Goal: Task Accomplishment & Management: Complete application form

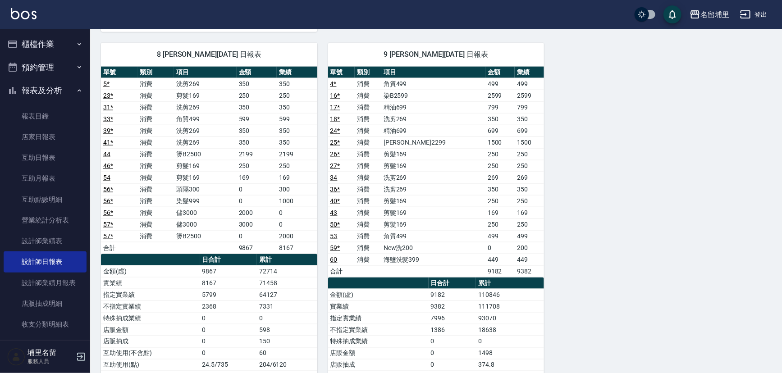
scroll to position [574, 0]
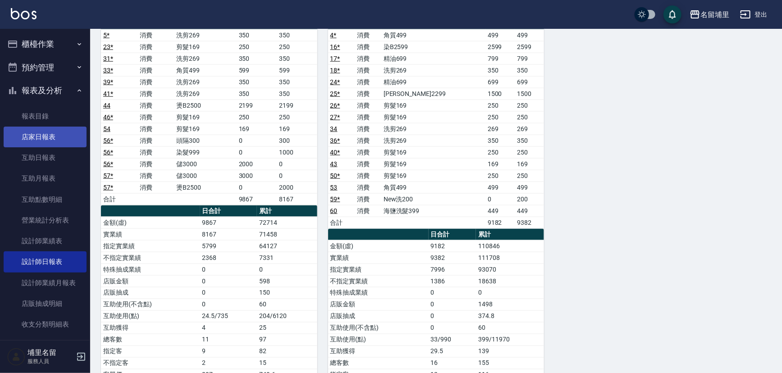
drag, startPoint x: 29, startPoint y: 138, endPoint x: 55, endPoint y: 138, distance: 26.2
click at [30, 138] on link "店家日報表" at bounding box center [45, 137] width 83 height 21
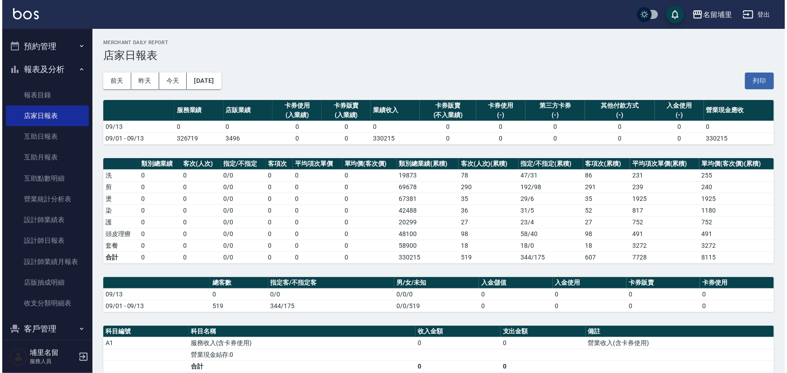
scroll to position [32, 0]
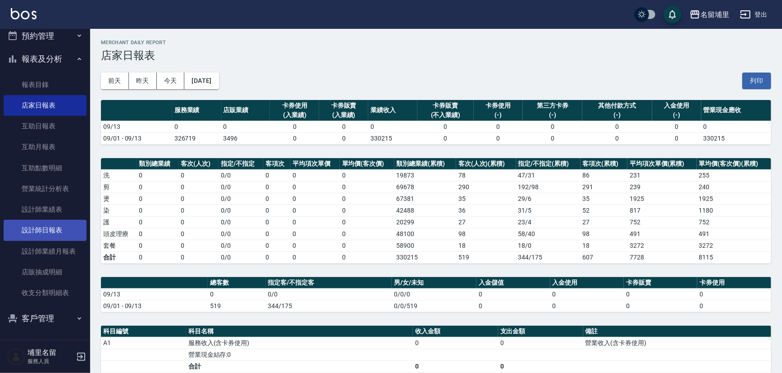
drag, startPoint x: 31, startPoint y: 229, endPoint x: 36, endPoint y: 226, distance: 5.7
click at [31, 229] on link "設計師日報表" at bounding box center [45, 230] width 83 height 21
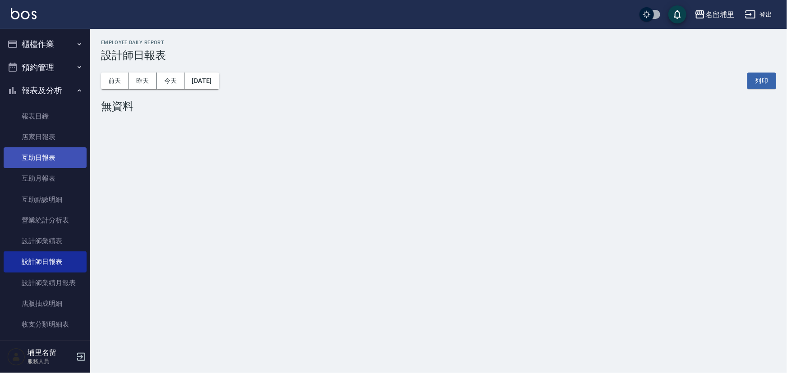
click at [32, 160] on link "互助日報表" at bounding box center [45, 157] width 83 height 21
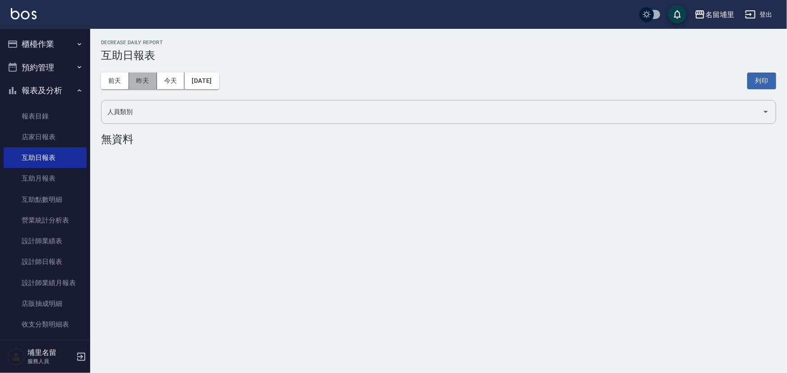
click at [140, 74] on button "昨天" at bounding box center [143, 81] width 28 height 17
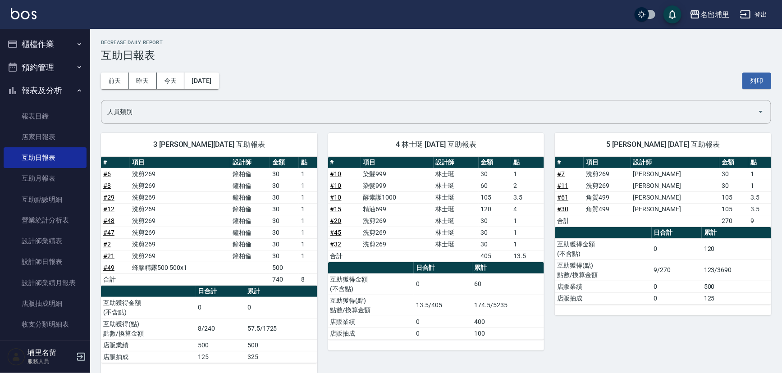
click at [42, 42] on button "櫃檯作業" at bounding box center [45, 43] width 83 height 23
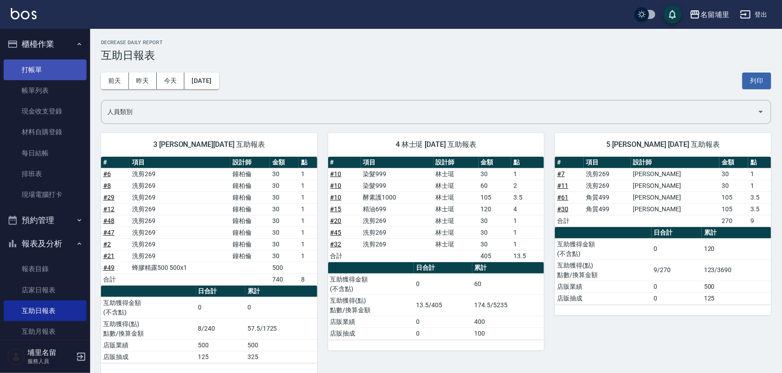
click at [45, 75] on link "打帳單" at bounding box center [45, 70] width 83 height 21
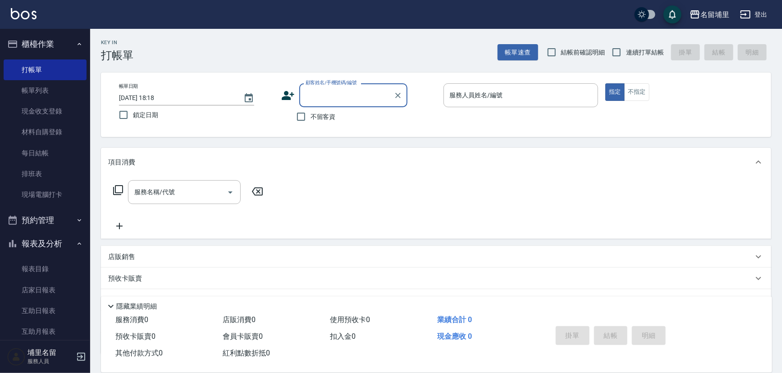
drag, startPoint x: 316, startPoint y: 115, endPoint x: 342, endPoint y: 115, distance: 26.6
click at [316, 115] on span "不留客資" at bounding box center [323, 116] width 25 height 9
click at [311, 115] on input "不留客資" at bounding box center [301, 116] width 19 height 19
checkbox input "true"
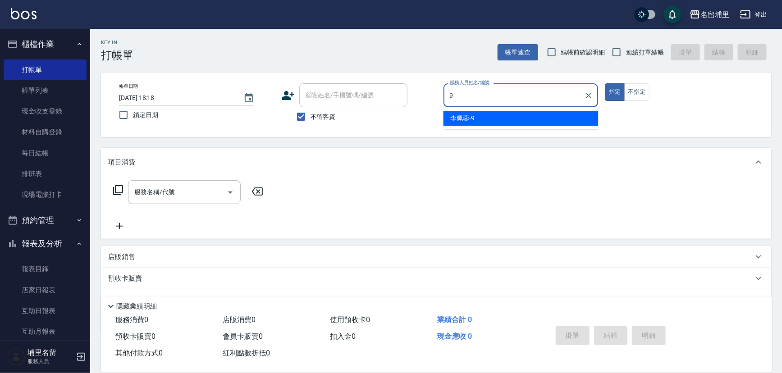
type input "[PERSON_NAME]-9"
type button "true"
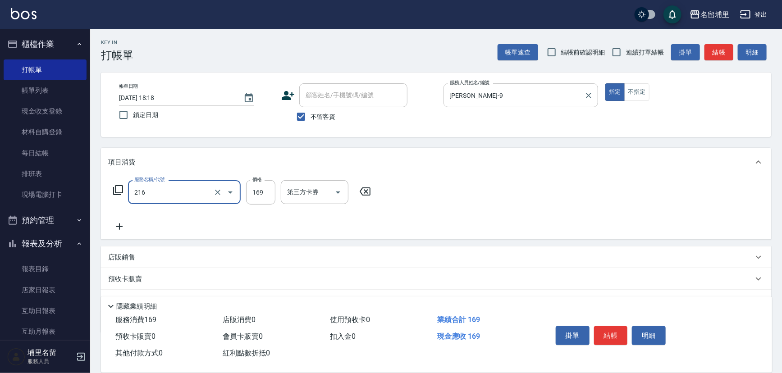
type input "剪髮169(216)"
type input "250"
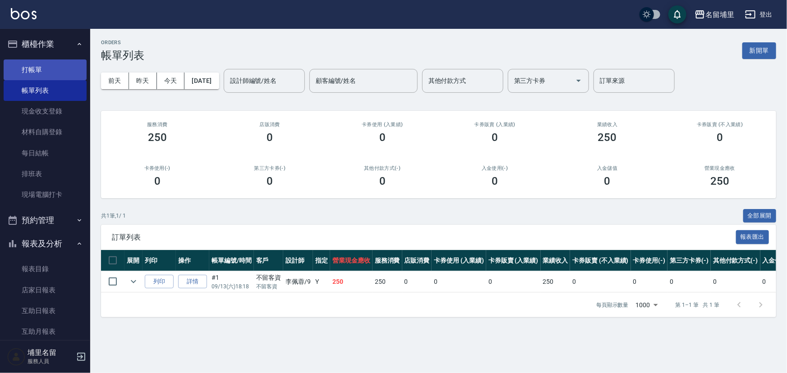
click at [42, 67] on link "打帳單" at bounding box center [45, 70] width 83 height 21
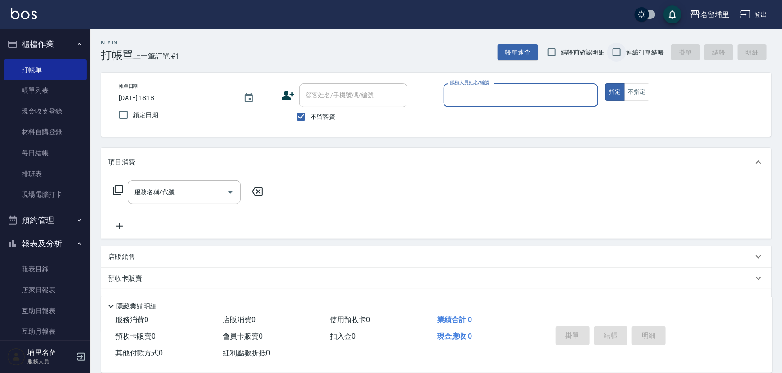
click at [621, 49] on input "連續打單結帳" at bounding box center [616, 52] width 19 height 19
checkbox input "true"
click at [507, 97] on input "服務人員姓名/編號" at bounding box center [521, 95] width 147 height 16
type input "[PERSON_NAME]-42"
type button "true"
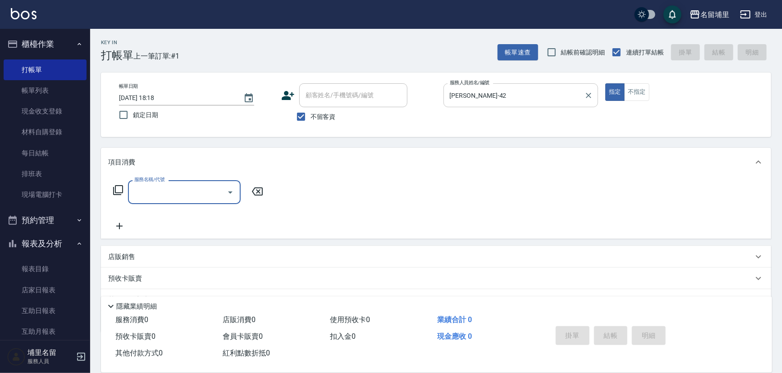
click at [594, 99] on div at bounding box center [589, 95] width 12 height 24
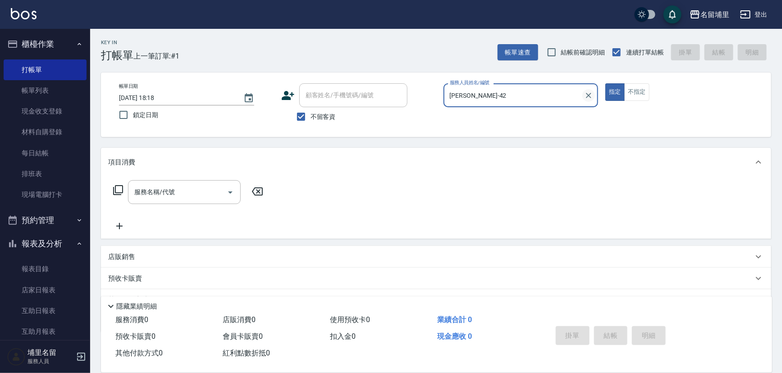
click at [591, 98] on icon "Clear" at bounding box center [588, 95] width 9 height 9
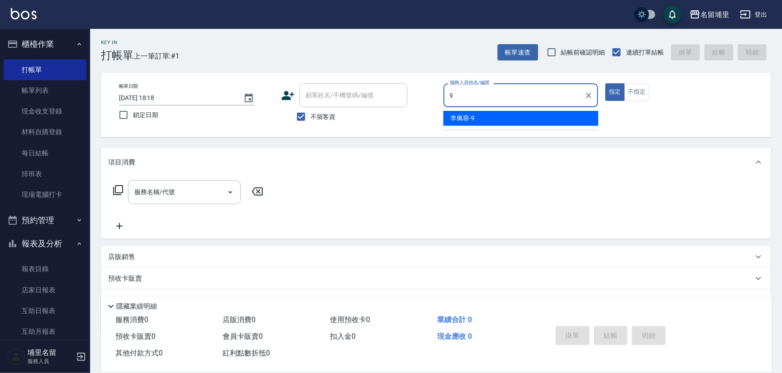
type input "[PERSON_NAME]-9"
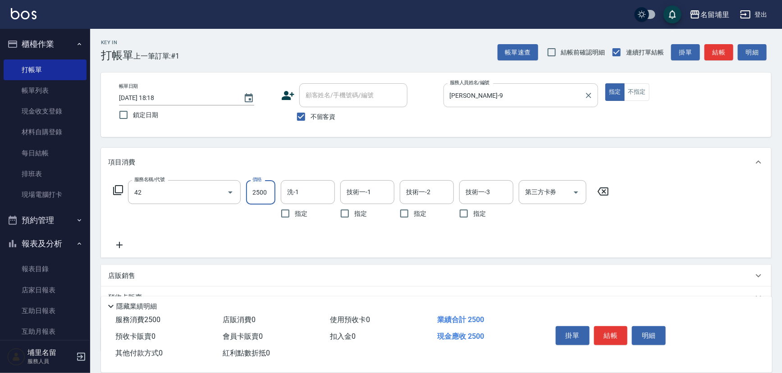
type input "染B2599(42)"
type input "2199"
type input "[PERSON_NAME]-42"
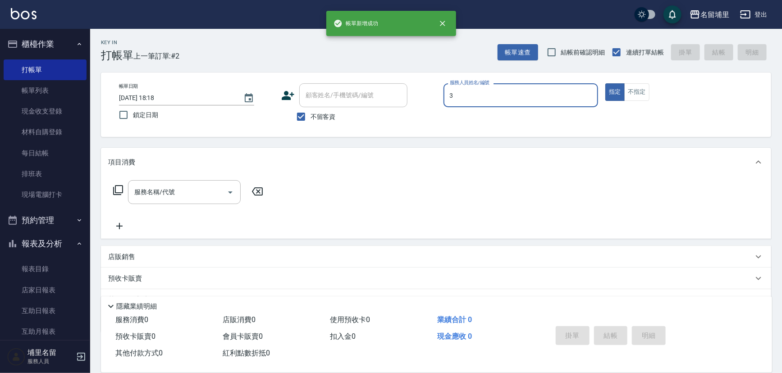
type input "[PERSON_NAME]-3"
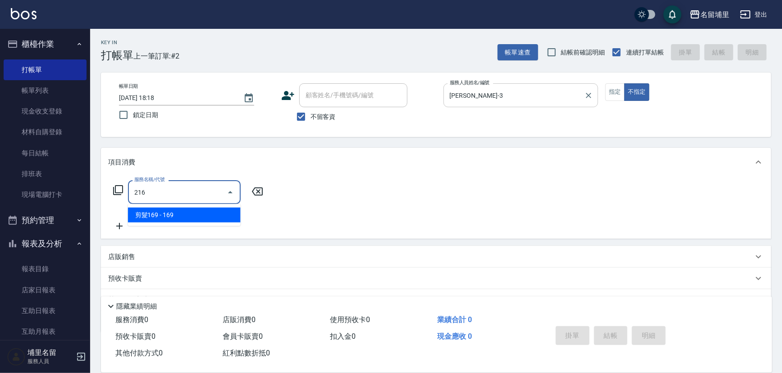
type input "剪髮169(216)"
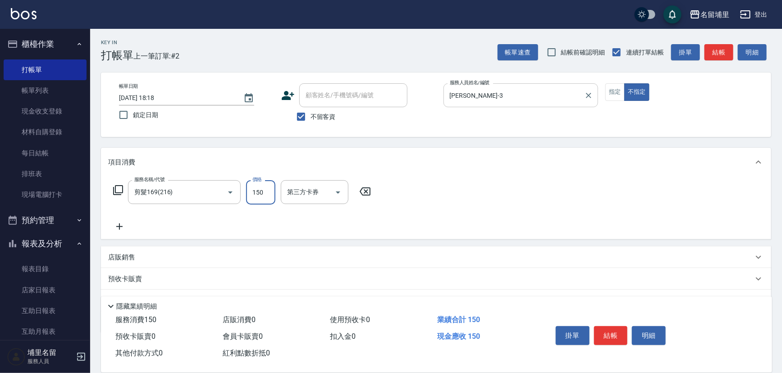
type input "150"
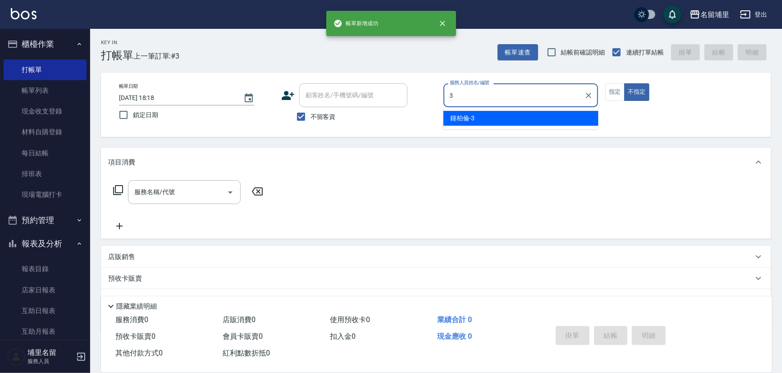
type input "[PERSON_NAME]-3"
type button "false"
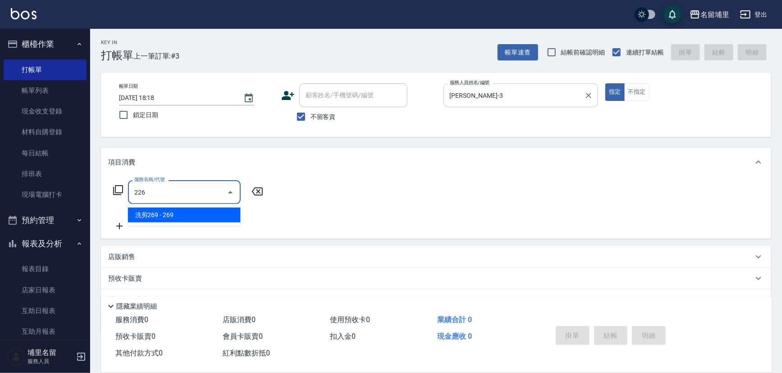
type input "洗剪269(226)"
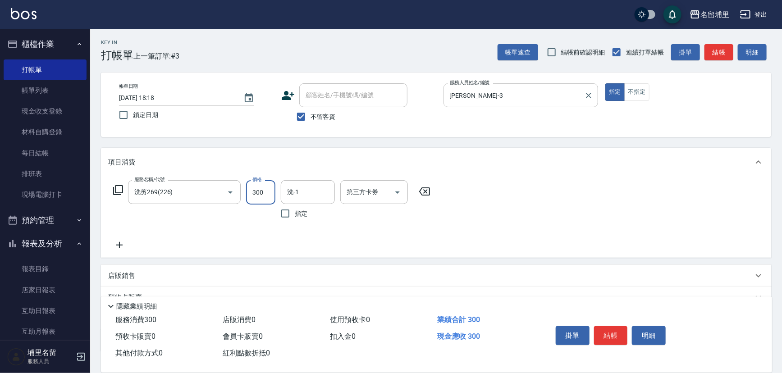
type input "300"
type input "[PERSON_NAME]-45"
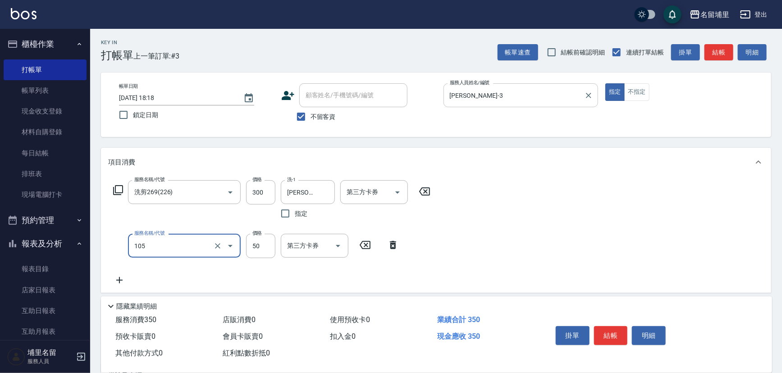
type input "精油50(105)"
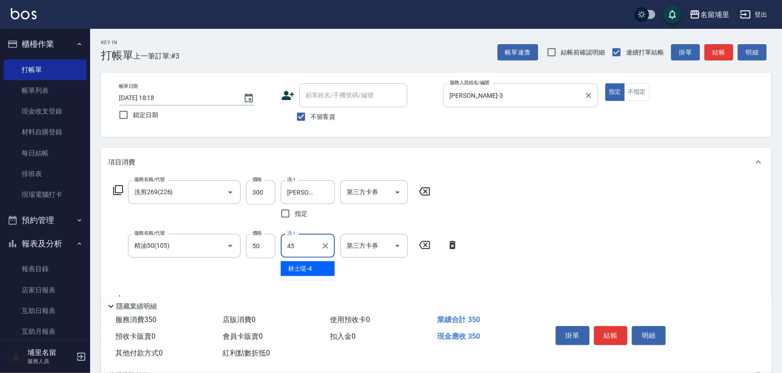
type input "[PERSON_NAME]-45"
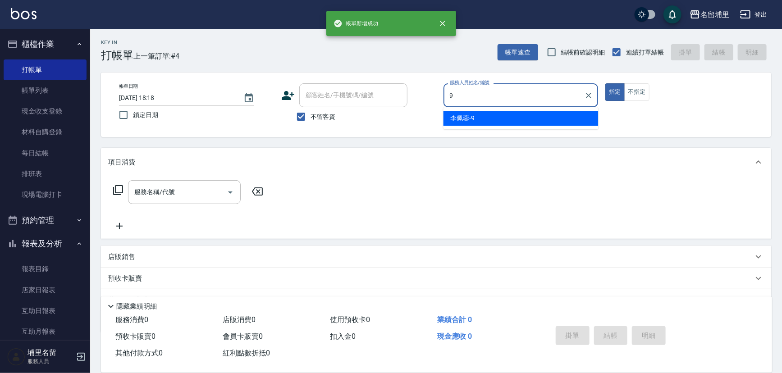
type input "[PERSON_NAME]-9"
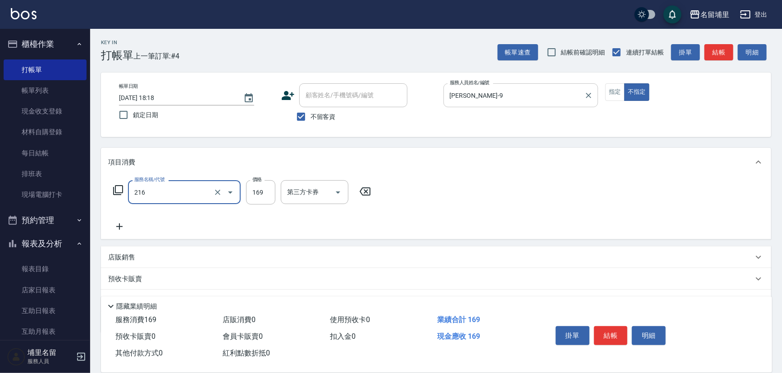
type input "剪髮169(216)"
type input "150"
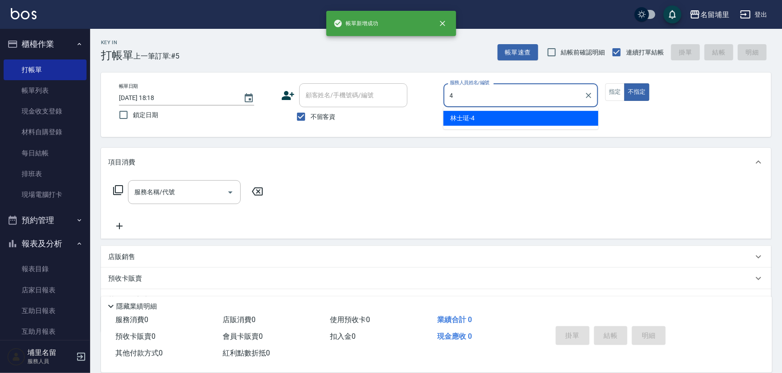
type input "林士珽-4"
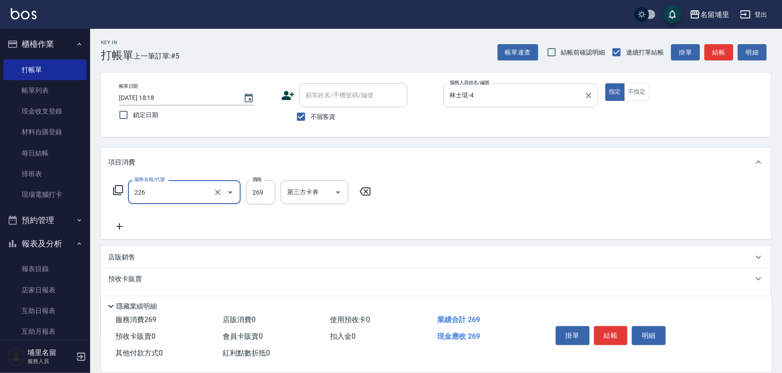
type input "洗剪269(226)"
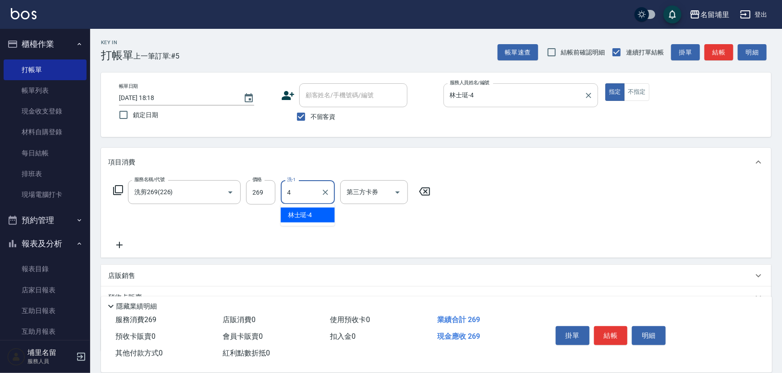
type input "林士珽-4"
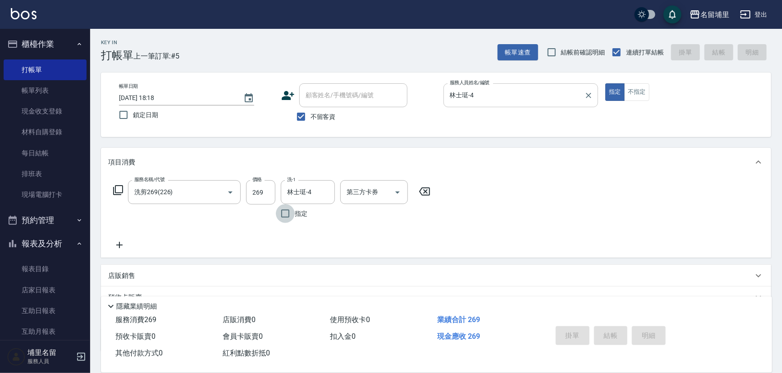
type input "[DATE] 18:19"
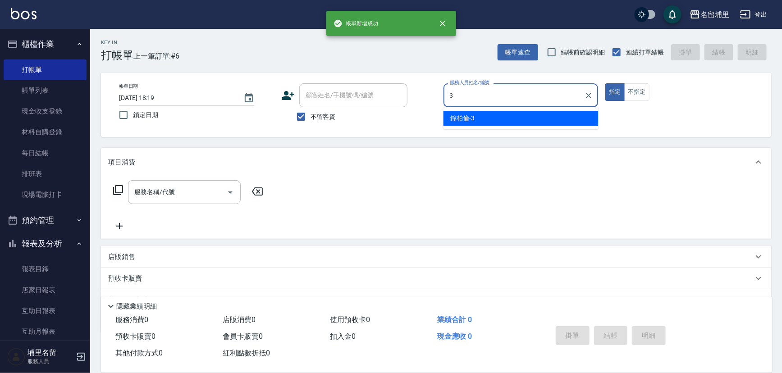
type input "[PERSON_NAME]-3"
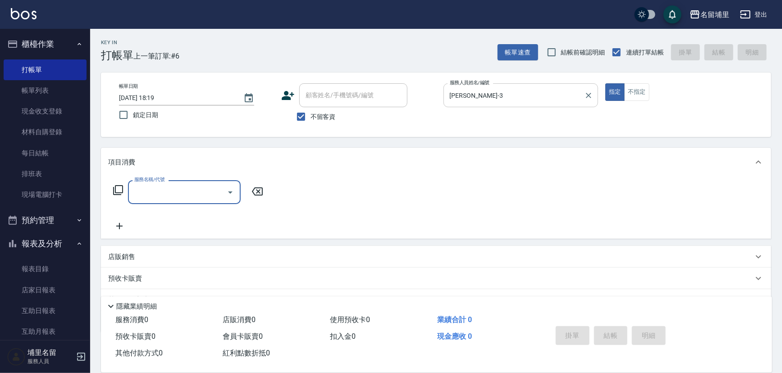
type input "1"
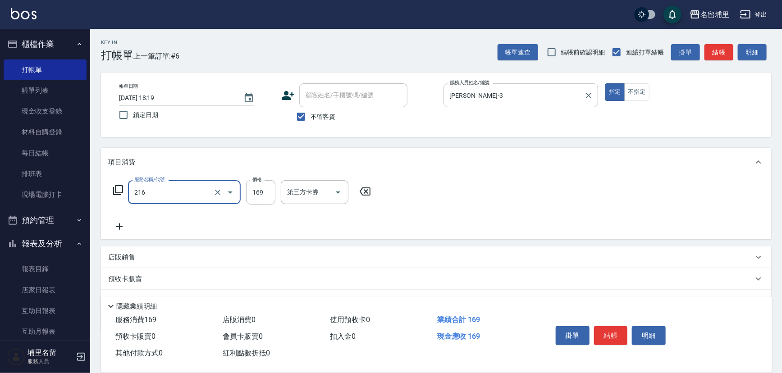
type input "剪髮169(216)"
type input "200"
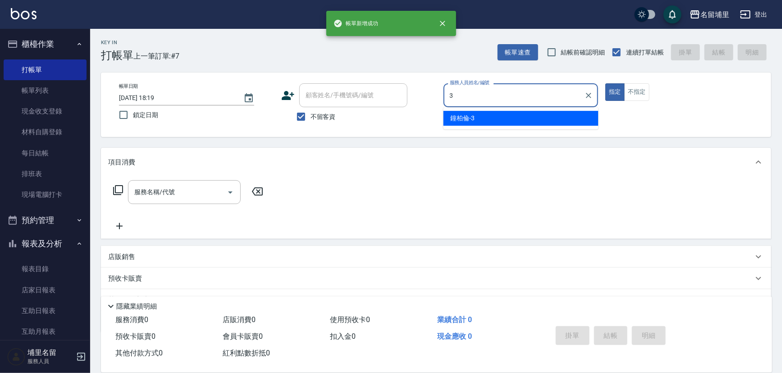
type input "[PERSON_NAME]-3"
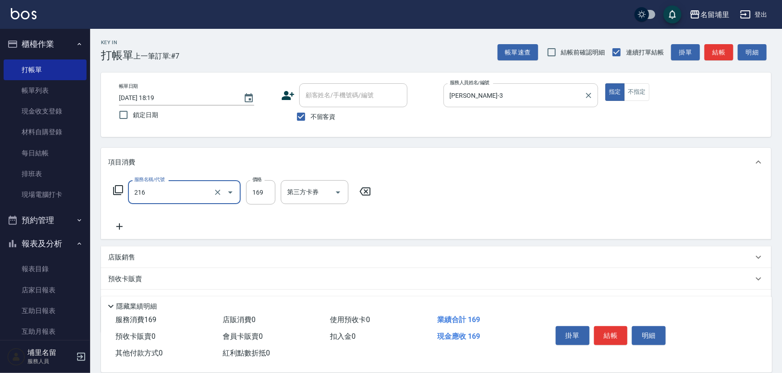
type input "剪髮169(216)"
type input "200"
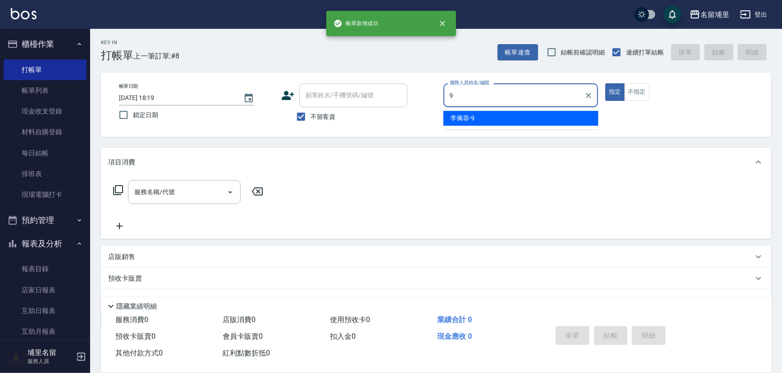
type input "[PERSON_NAME]-9"
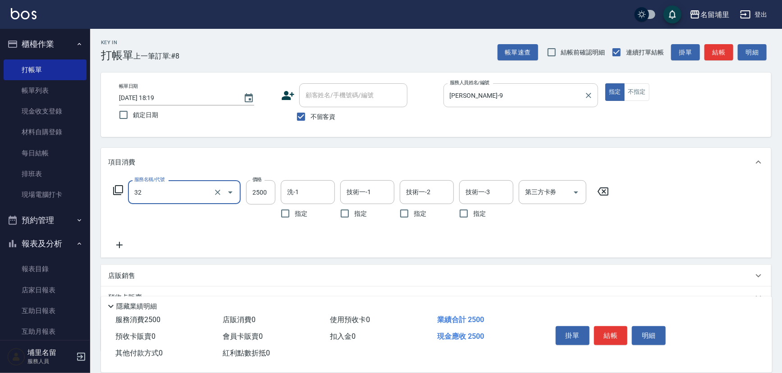
type input "燙B2500(32)"
type input "2199"
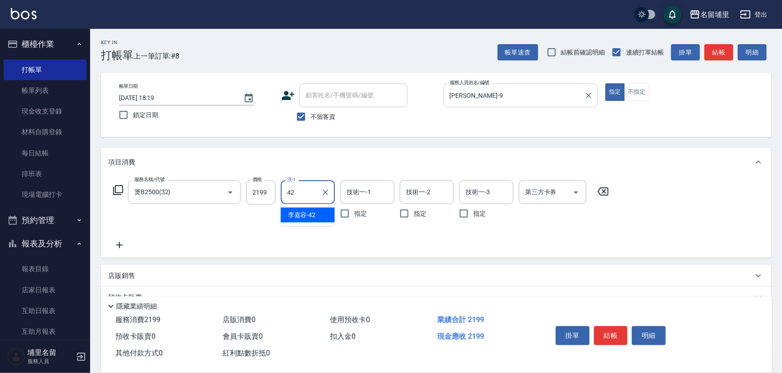
type input "[PERSON_NAME]-42"
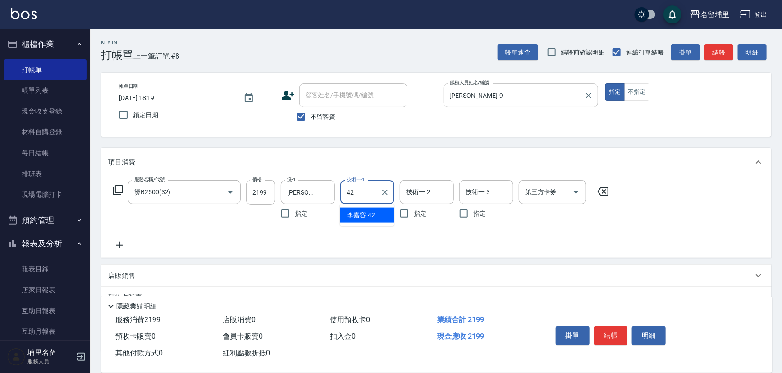
type input "[PERSON_NAME]-42"
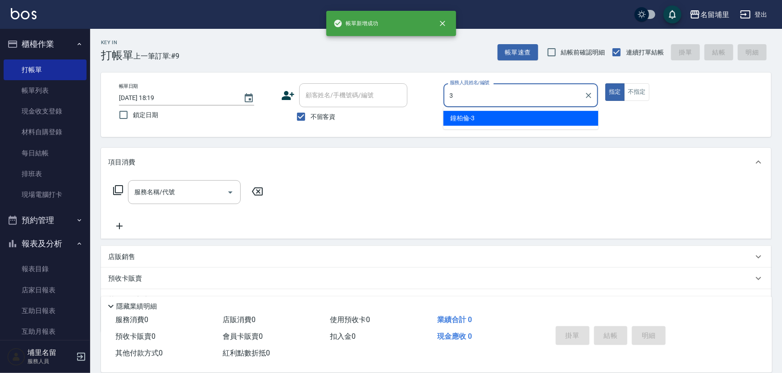
type input "[PERSON_NAME]-3"
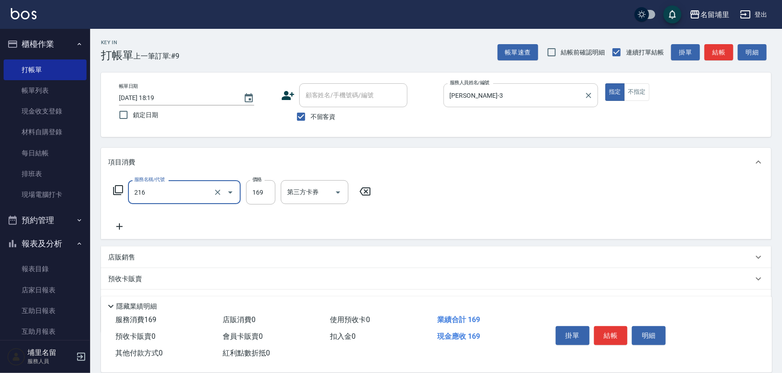
type input "剪髮169(216)"
type input "150"
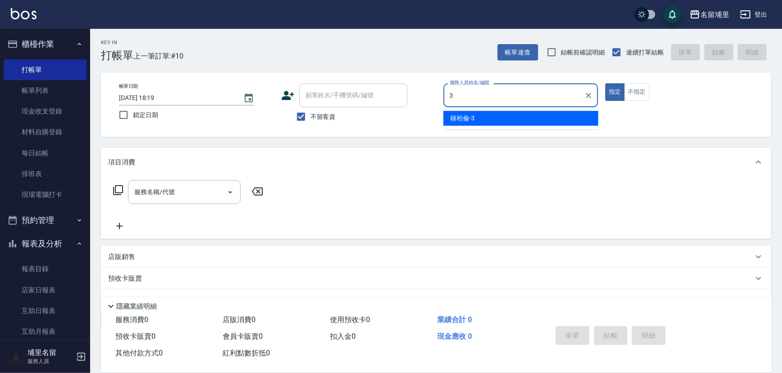
type input "[PERSON_NAME]-3"
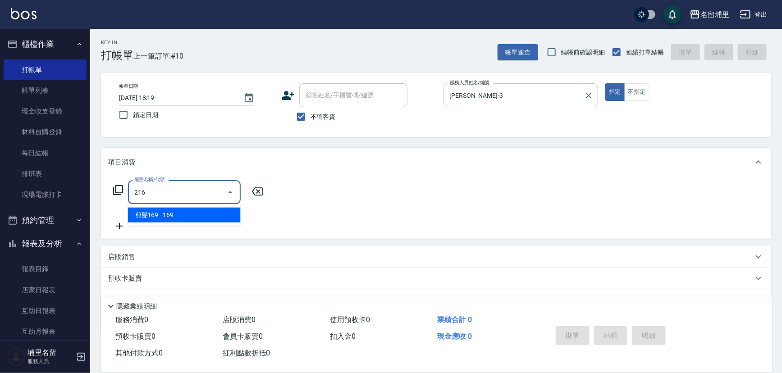
type input "剪髮169(216)"
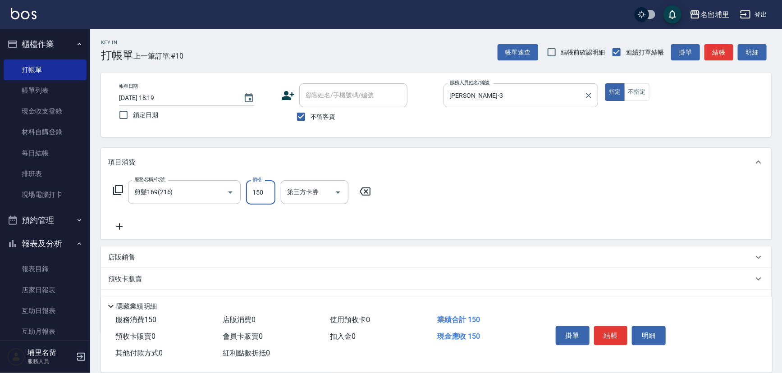
type input "150"
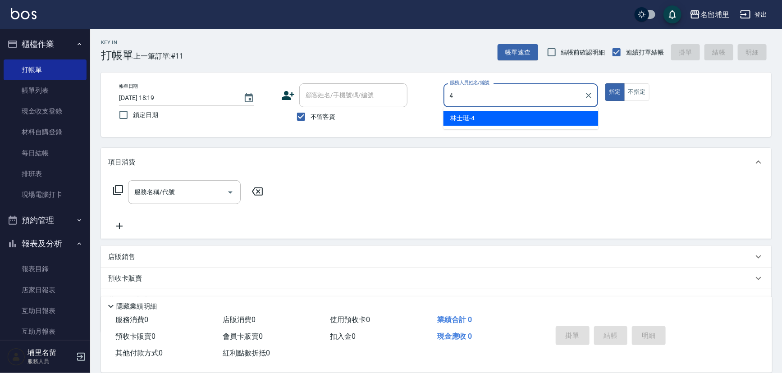
type input "林士珽-4"
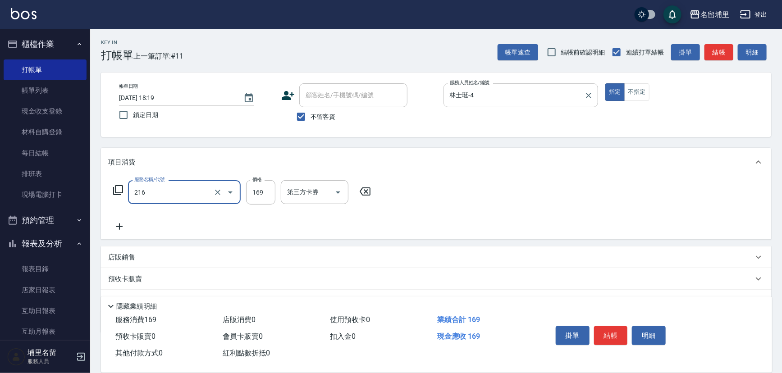
type input "剪髮169(216)"
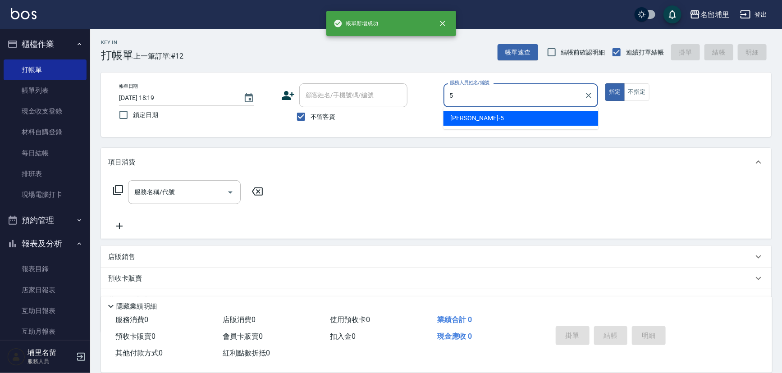
type input "[PERSON_NAME]-5"
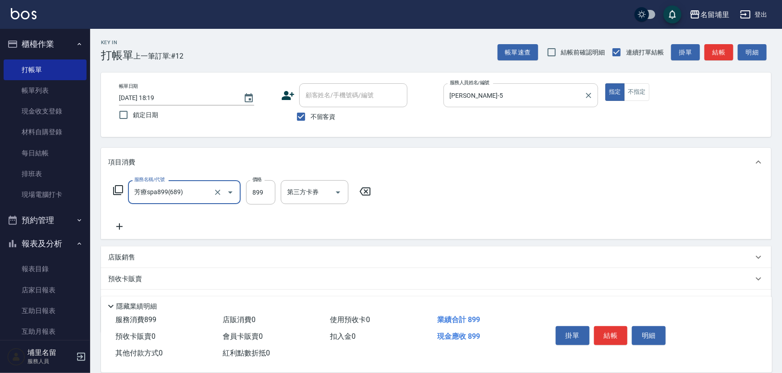
type input "芳療spa899(689)"
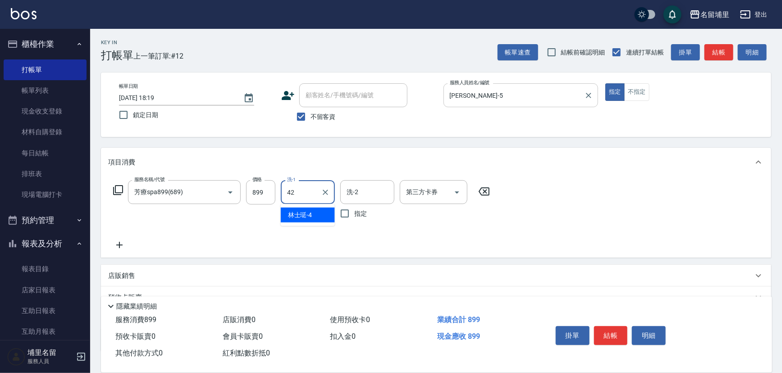
type input "[PERSON_NAME]-42"
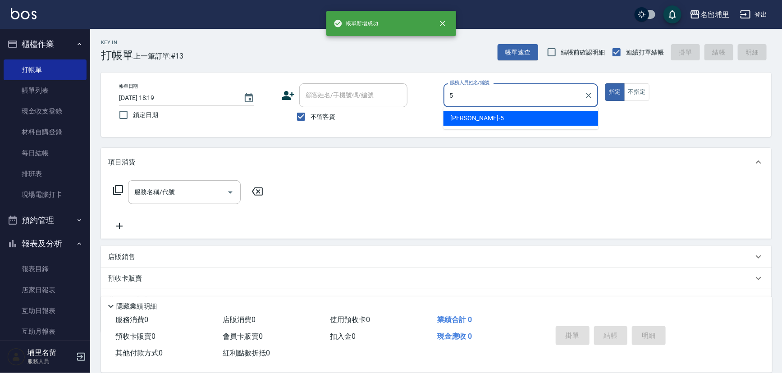
type input "[PERSON_NAME]-5"
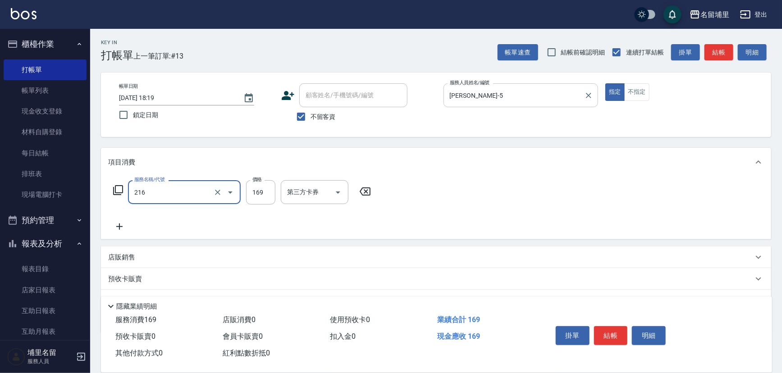
type input "剪髮169(216)"
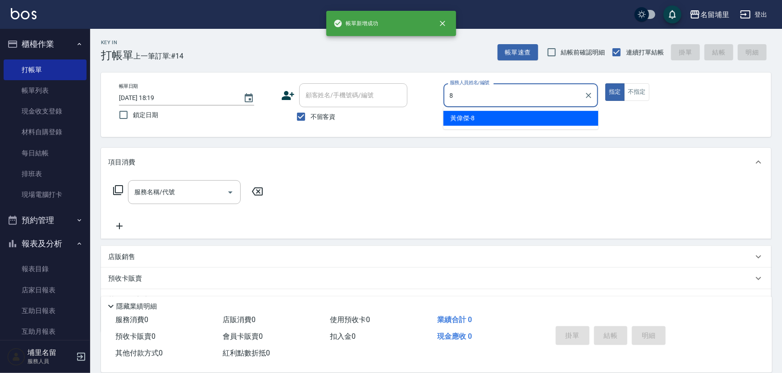
type input "[PERSON_NAME]-8"
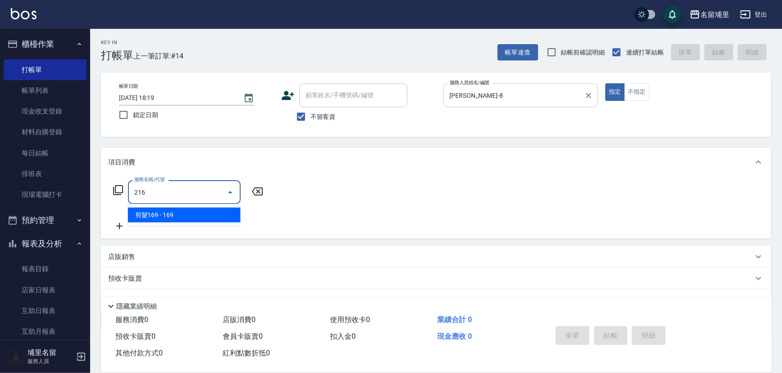
type input "剪髮169(216)"
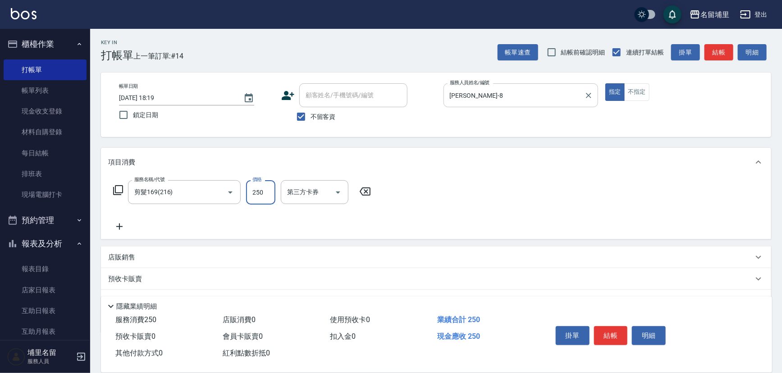
type input "250"
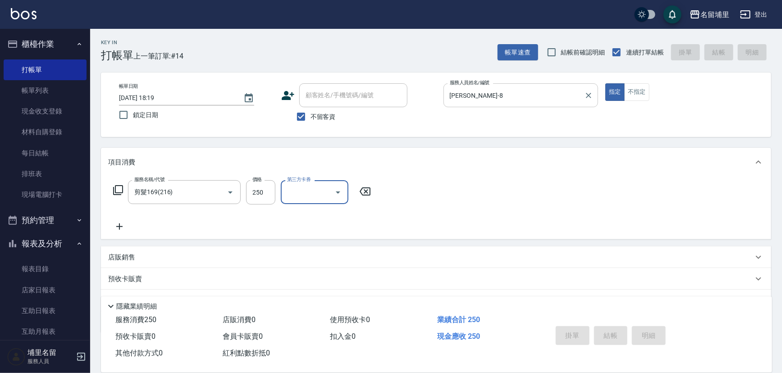
type input "[DATE] 18:20"
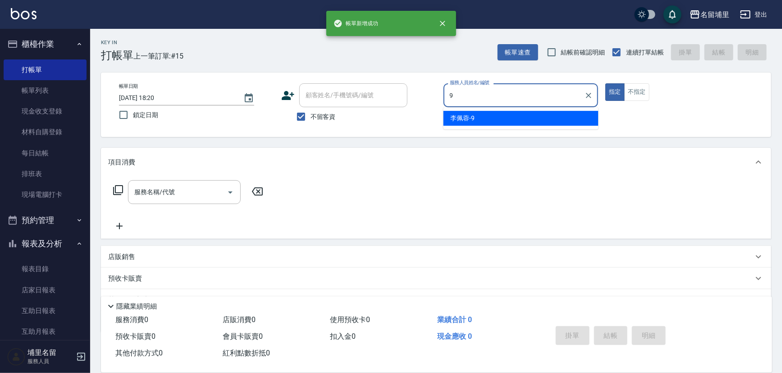
type input "[PERSON_NAME]-9"
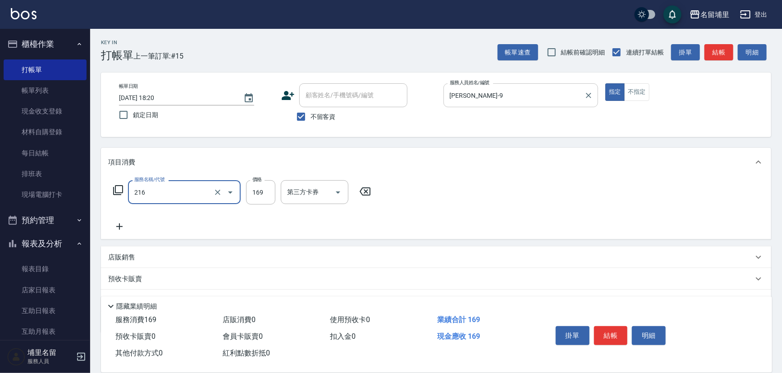
type input "剪髮169(216)"
type input "250"
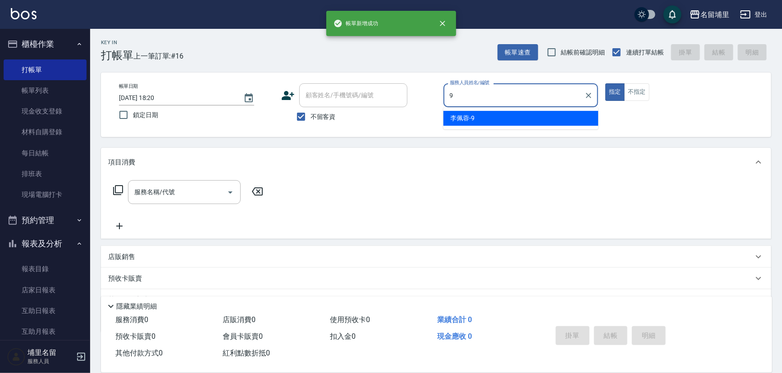
type input "[PERSON_NAME]-9"
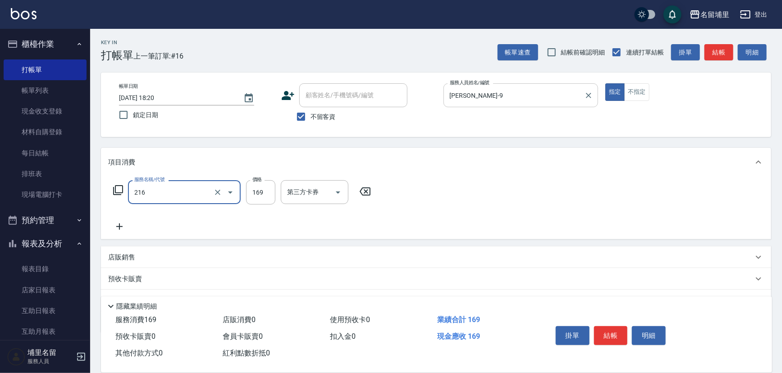
type input "剪髮169(216)"
type input "150"
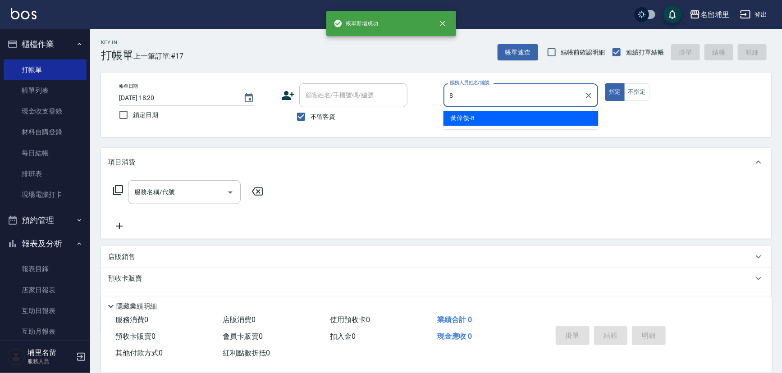
type input "[PERSON_NAME]-8"
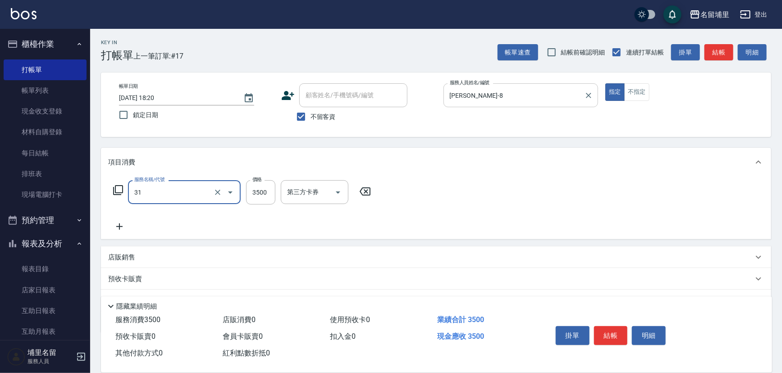
type input "燙A3500(31)"
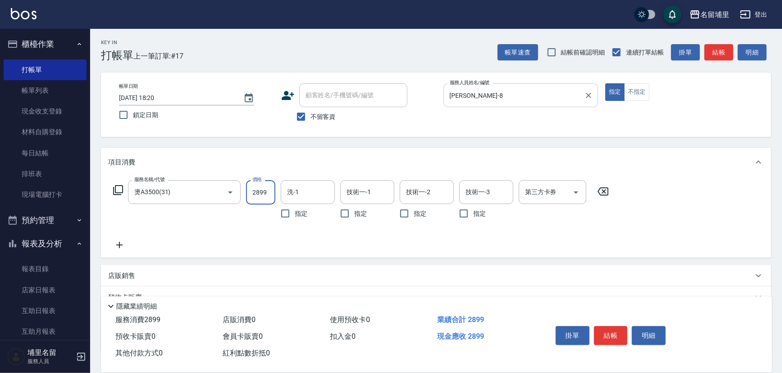
type input "2899"
type input "[PERSON_NAME]-45"
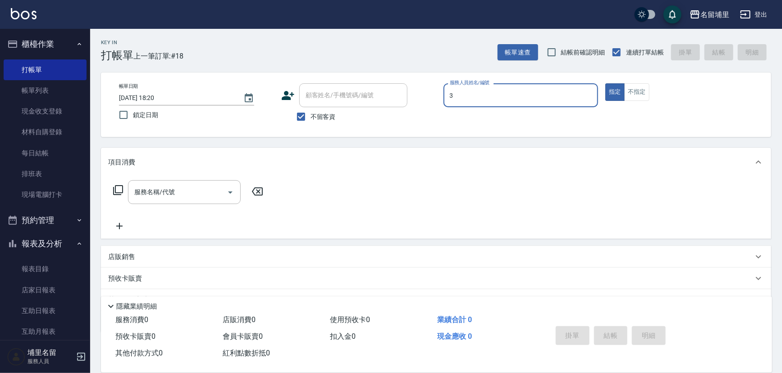
type input "[PERSON_NAME]-3"
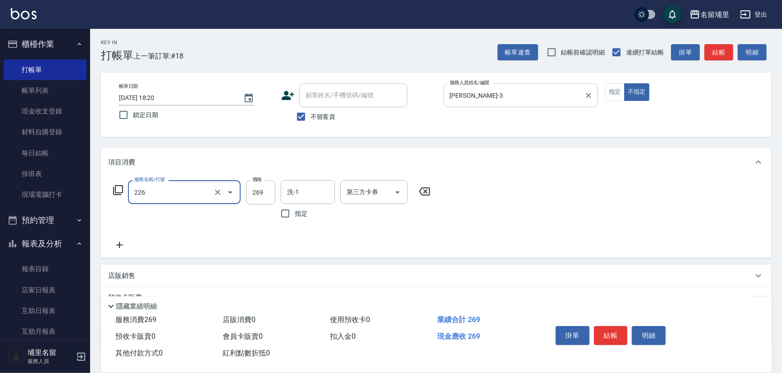
type input "洗剪269(226)"
type input "269"
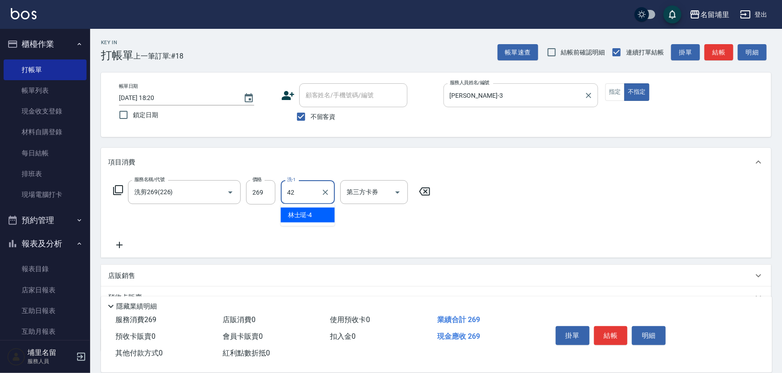
type input "[PERSON_NAME]-42"
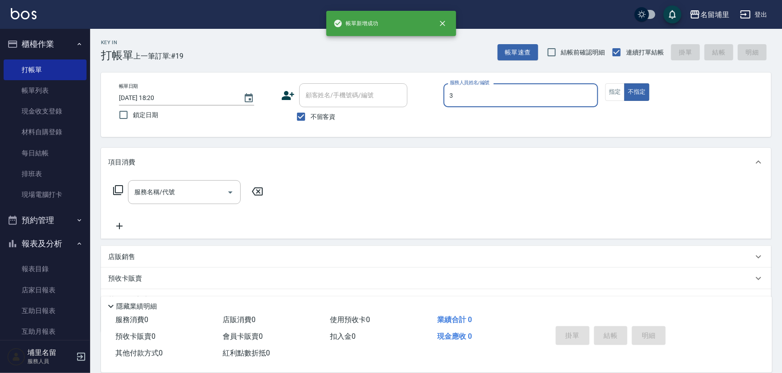
type input "[PERSON_NAME]-3"
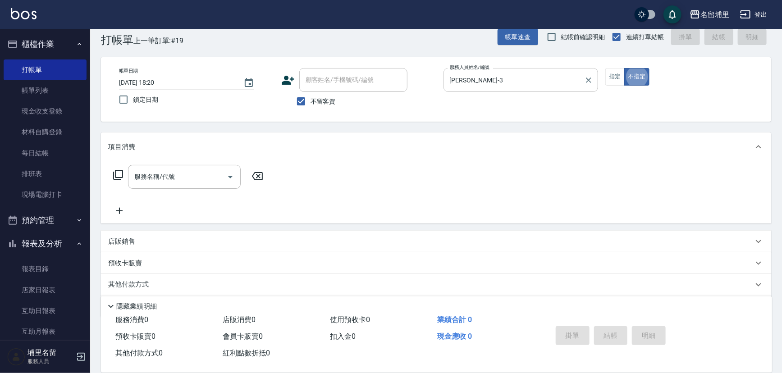
scroll to position [16, 0]
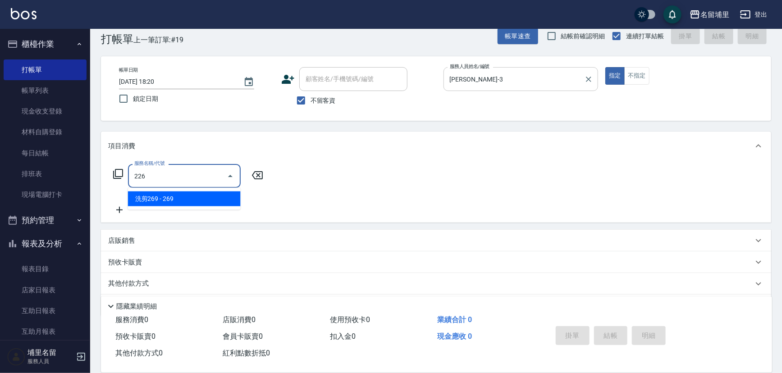
type input "洗剪269(226)"
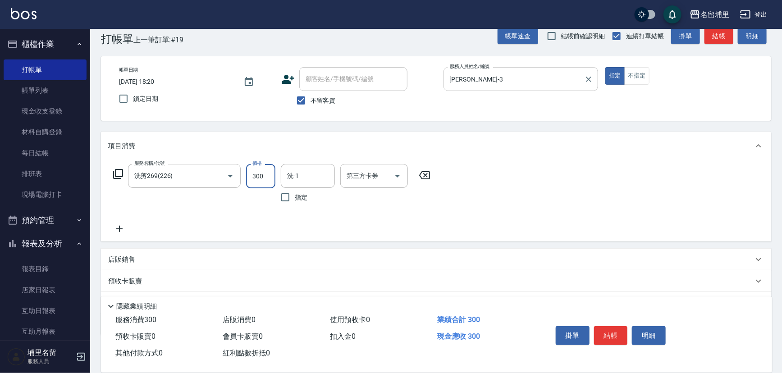
type input "300"
type input "[PERSON_NAME]-42"
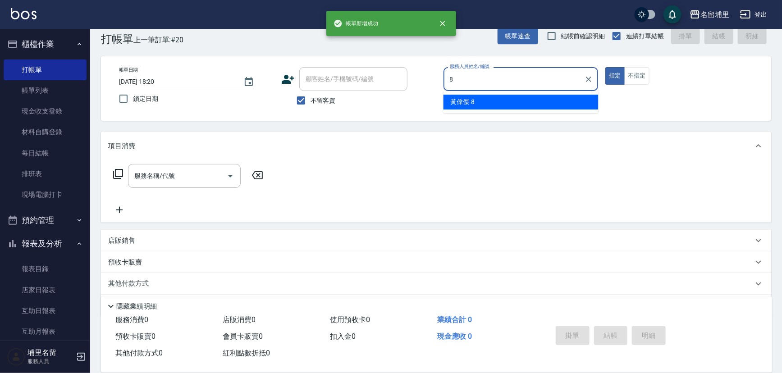
type input "[PERSON_NAME]-8"
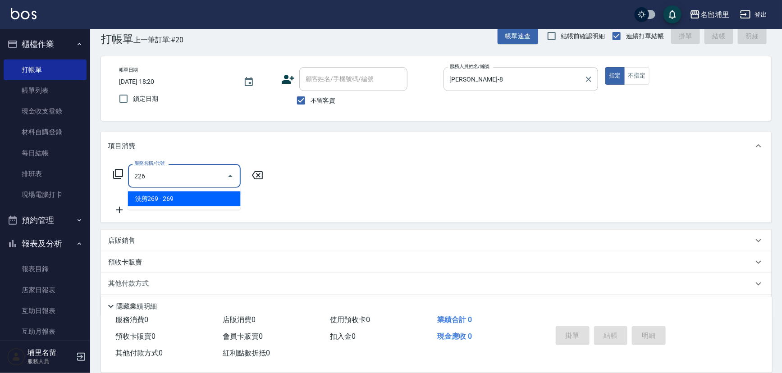
type input "洗剪269(226)"
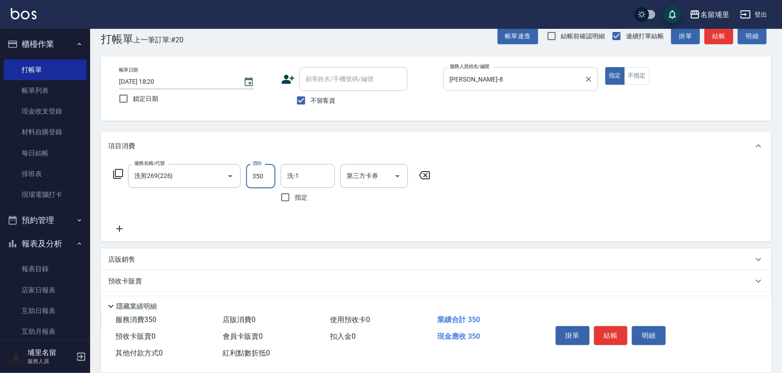
type input "350"
type input "[PERSON_NAME]-8"
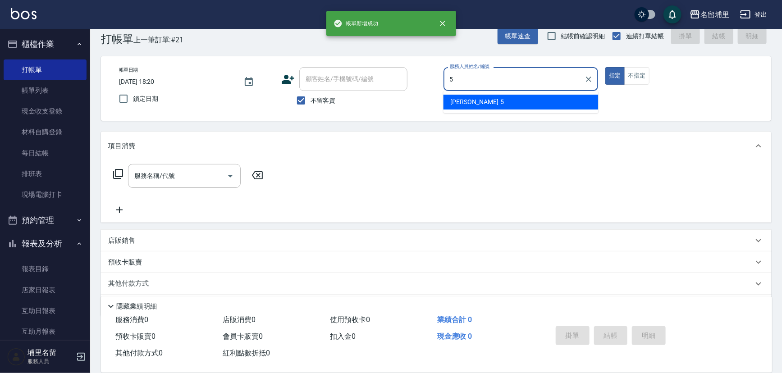
type input "[PERSON_NAME]-5"
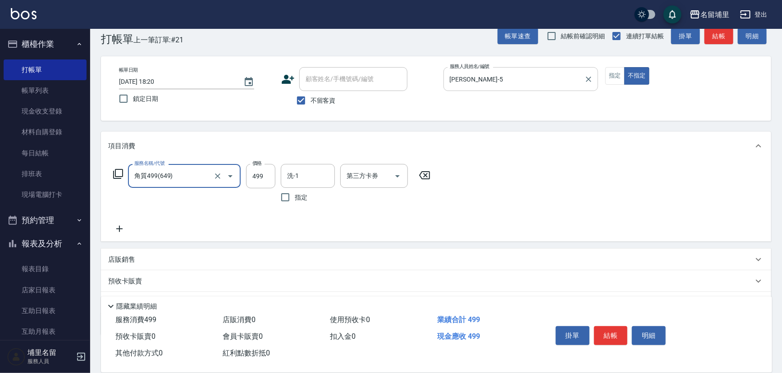
type input "角質499(649)"
type input "599"
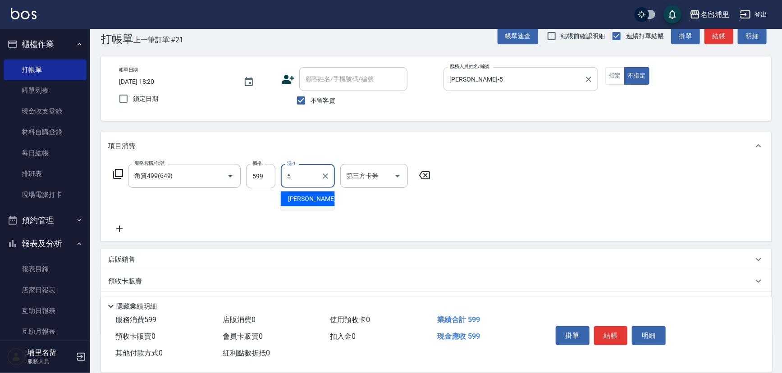
type input "[PERSON_NAME]-5"
